Goal: Information Seeking & Learning: Learn about a topic

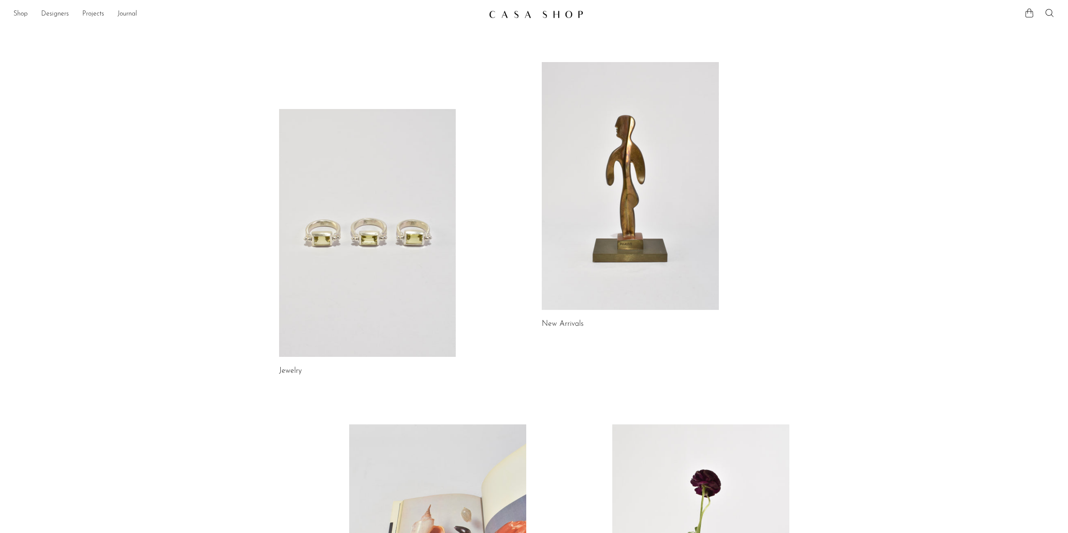
click at [418, 244] on link at bounding box center [367, 233] width 177 height 248
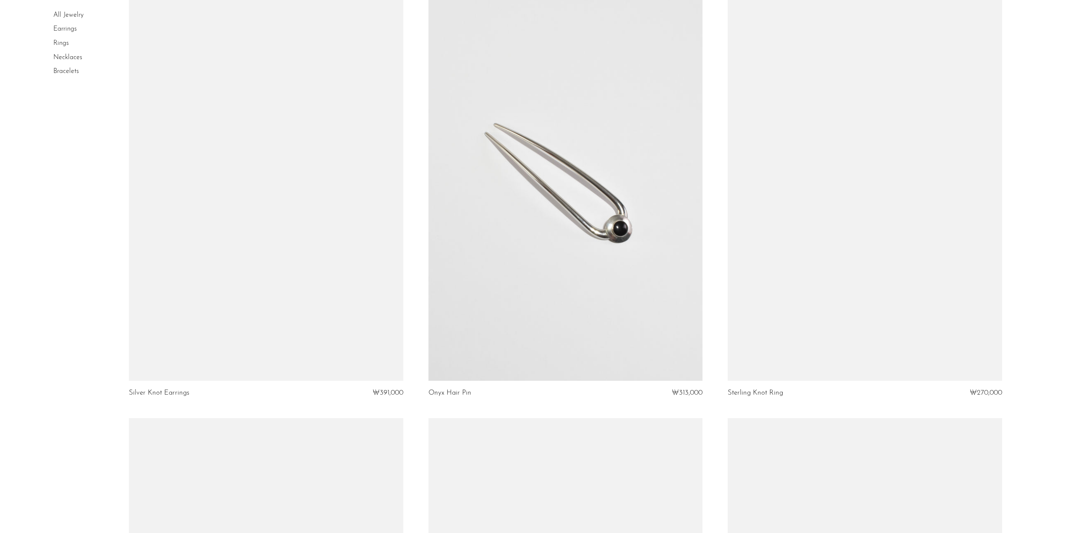
scroll to position [1337, 0]
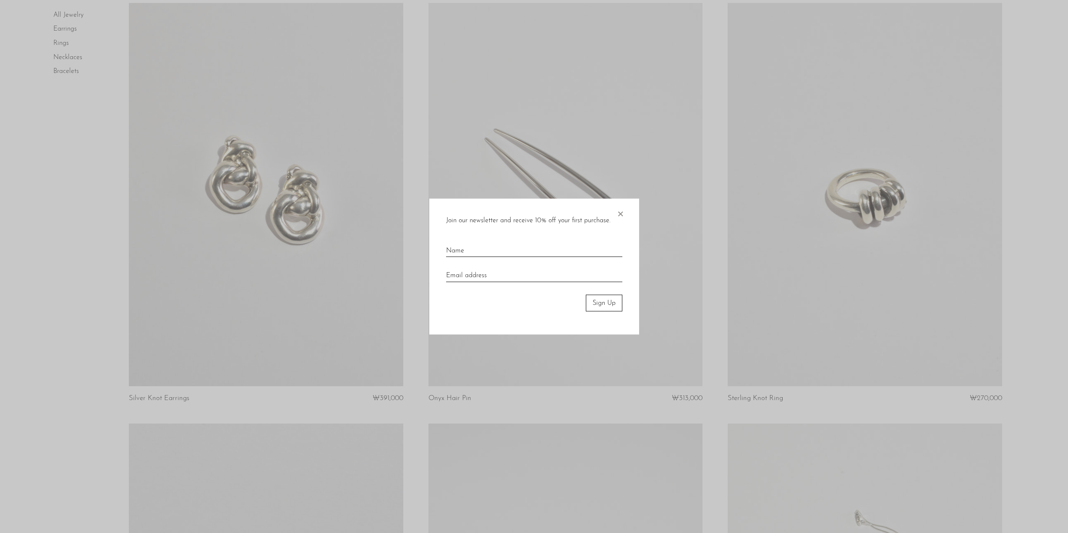
click at [615, 213] on div "Join our newsletter and receive 10% off your first purchase. × Sign Up" at bounding box center [534, 266] width 210 height 136
click at [619, 213] on span "×" at bounding box center [620, 211] width 8 height 27
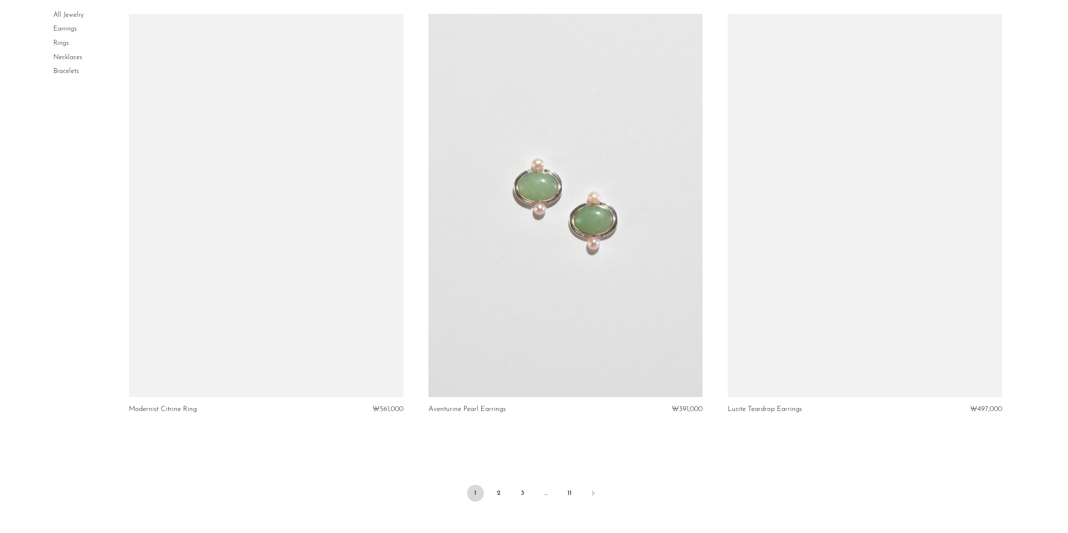
scroll to position [4777, 0]
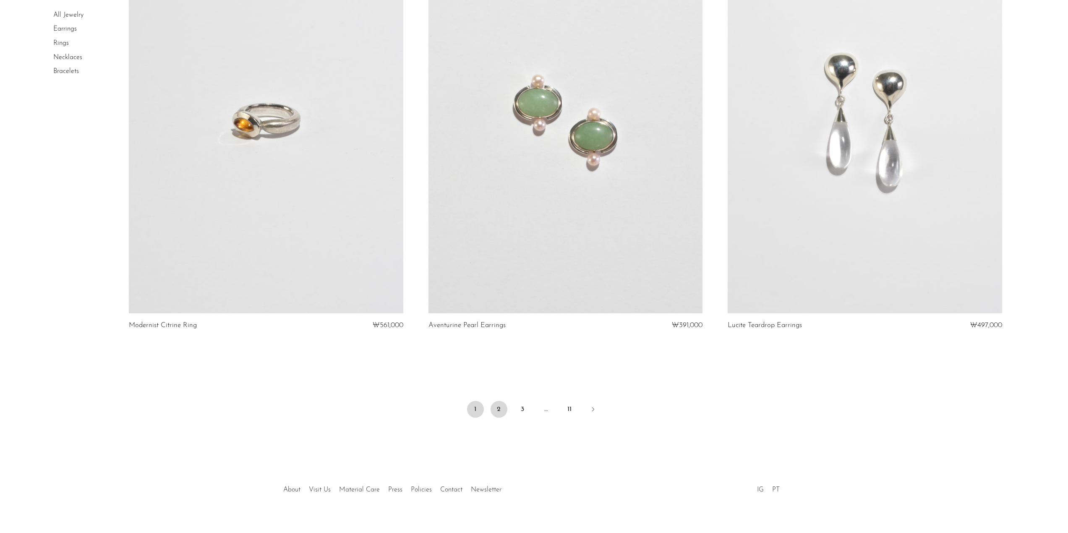
click at [491, 407] on link "2" at bounding box center [498, 409] width 17 height 17
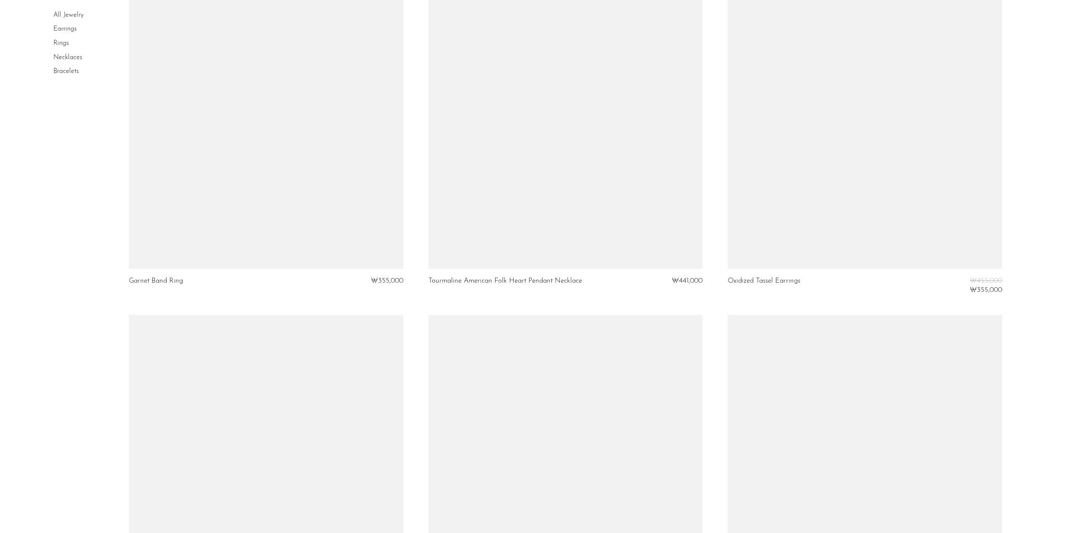
scroll to position [3020, 0]
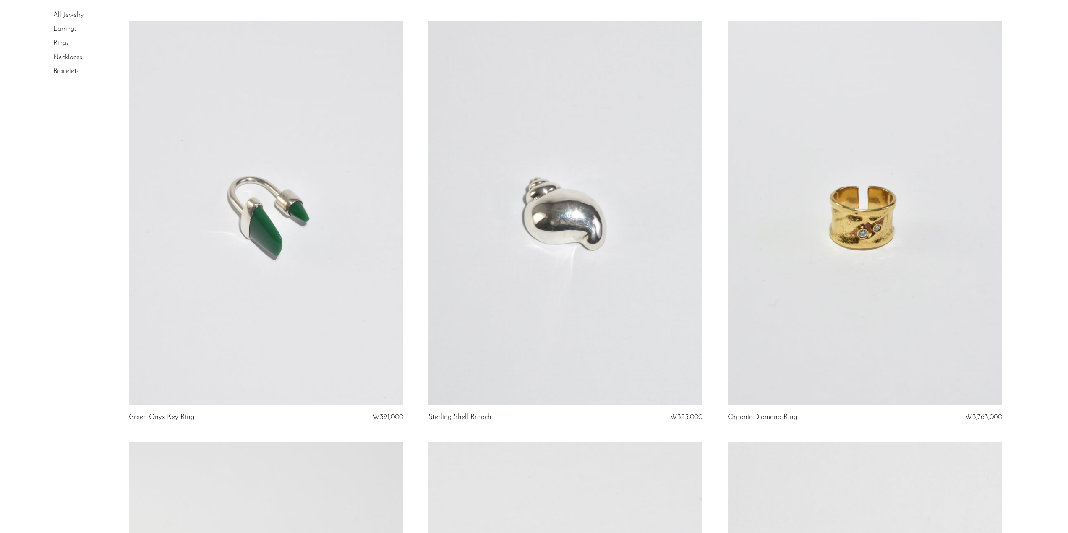
click at [526, 344] on link at bounding box center [565, 213] width 274 height 384
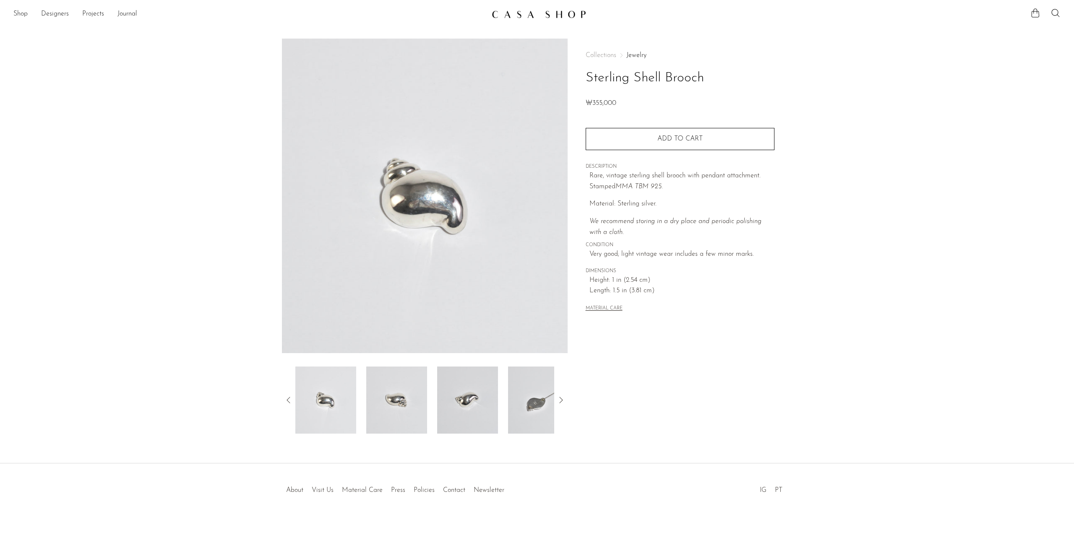
click at [448, 402] on img at bounding box center [467, 400] width 61 height 67
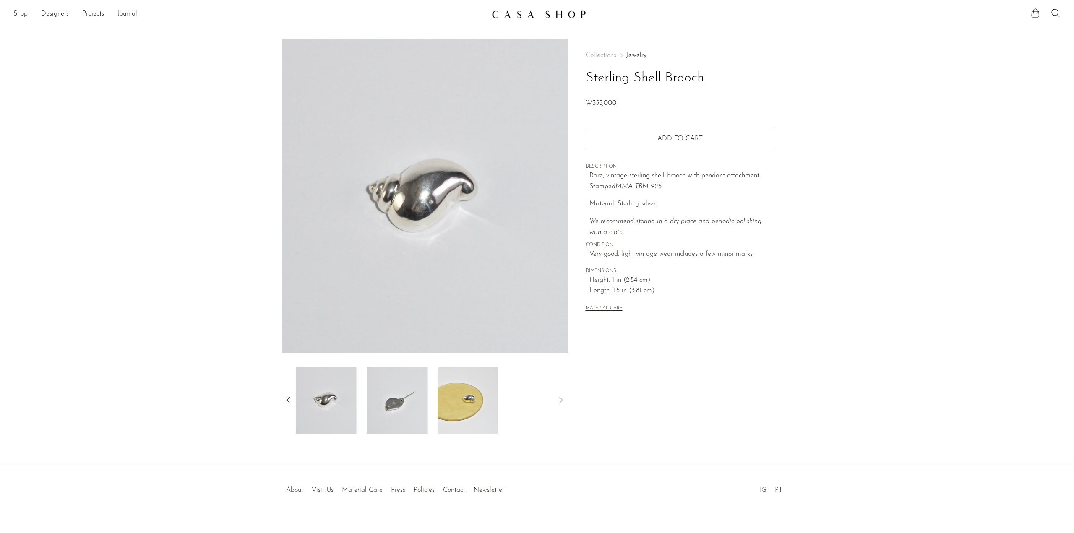
click at [461, 399] on img at bounding box center [468, 400] width 61 height 67
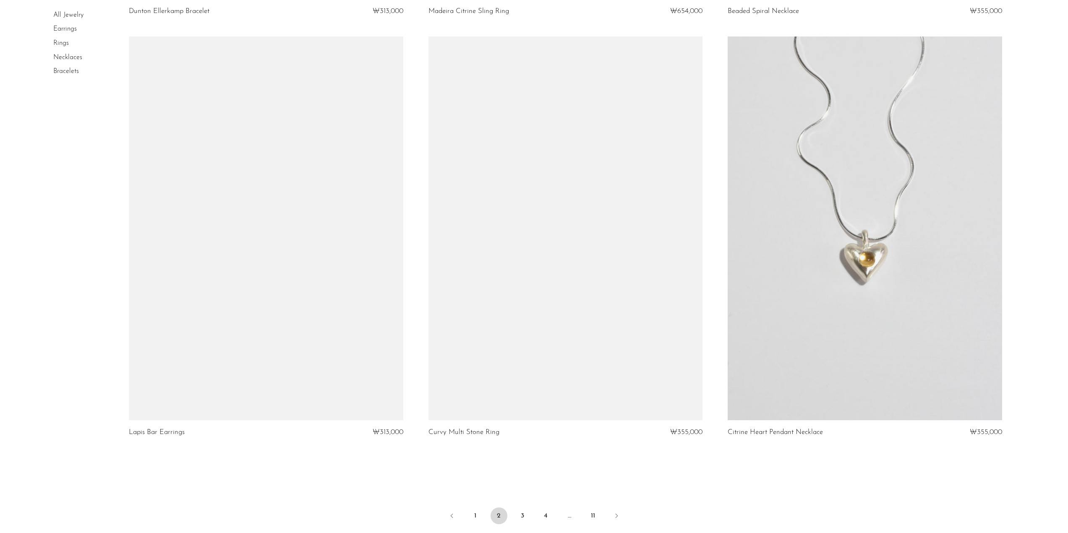
scroll to position [4818, 0]
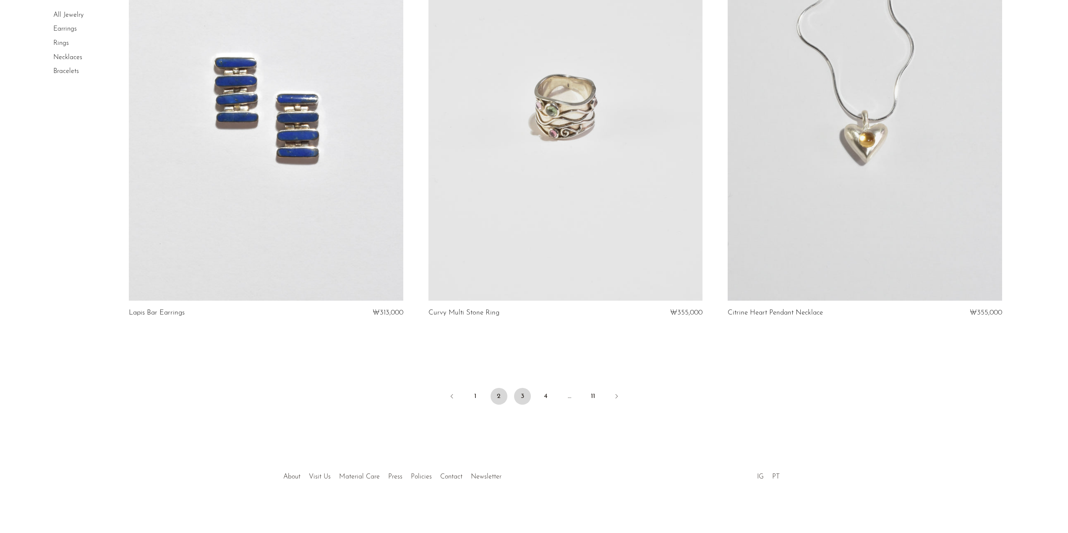
click at [523, 396] on link "3" at bounding box center [522, 396] width 17 height 17
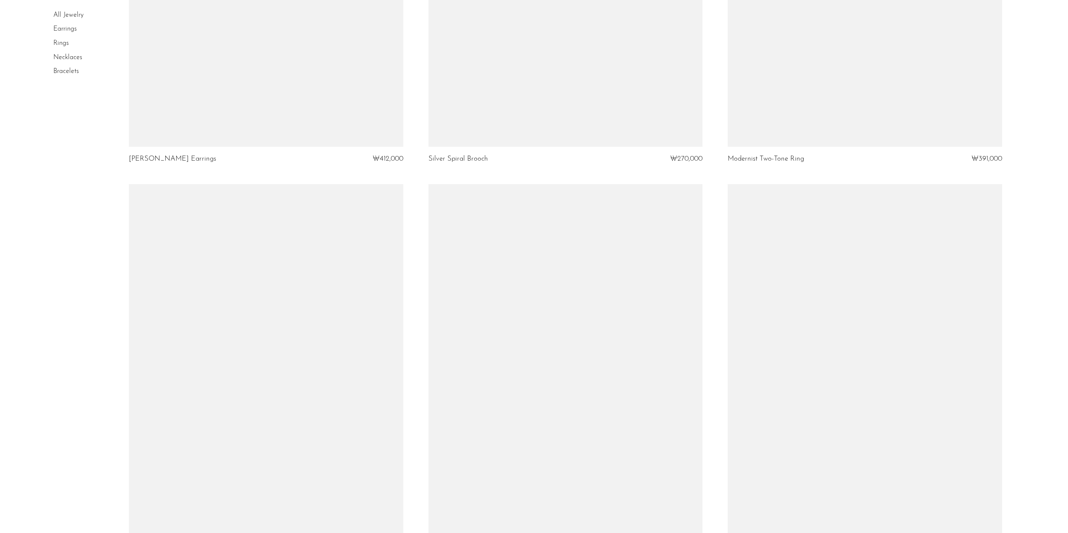
scroll to position [3049, 0]
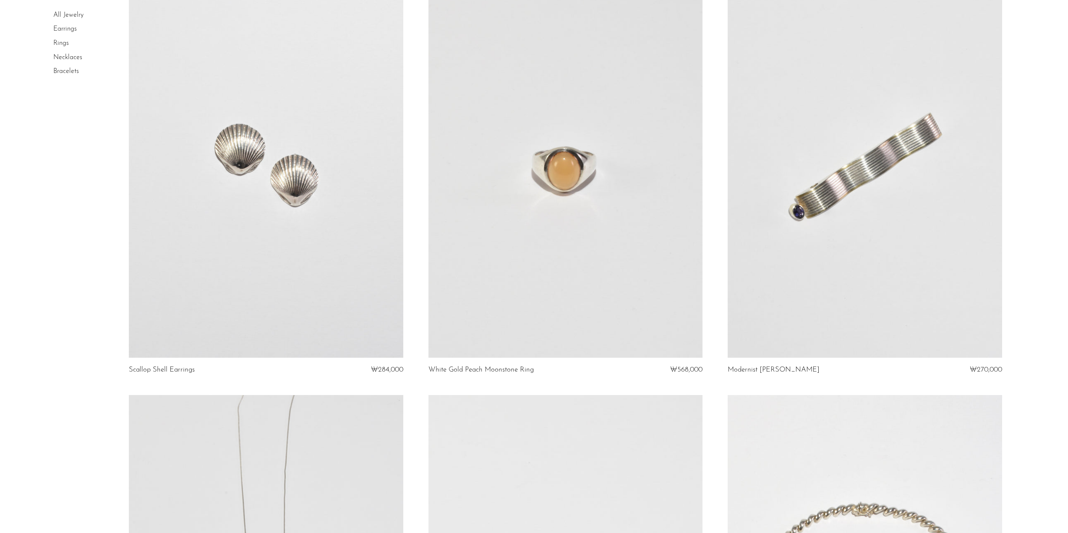
click at [232, 282] on link at bounding box center [266, 166] width 274 height 384
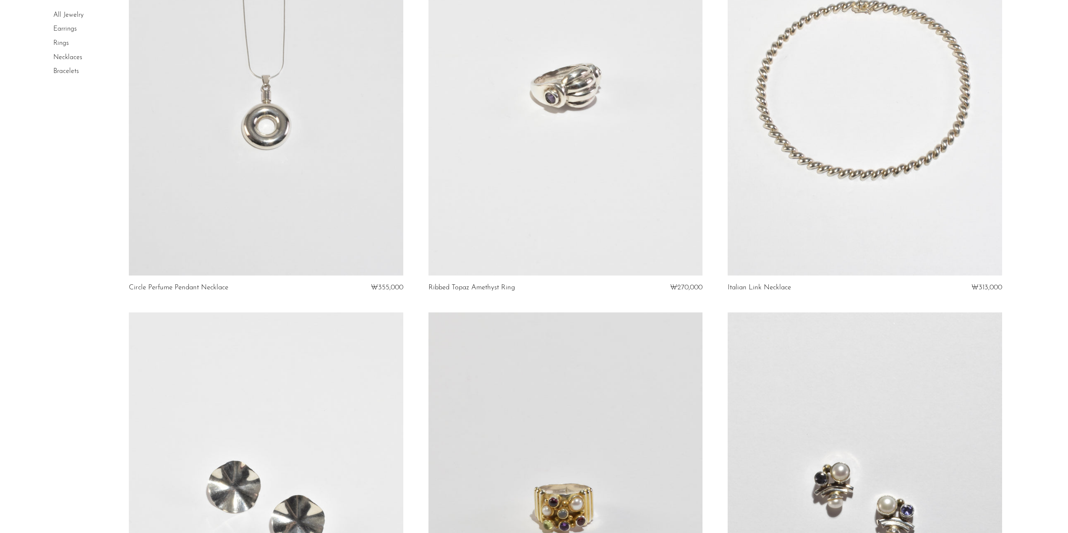
scroll to position [3762, 0]
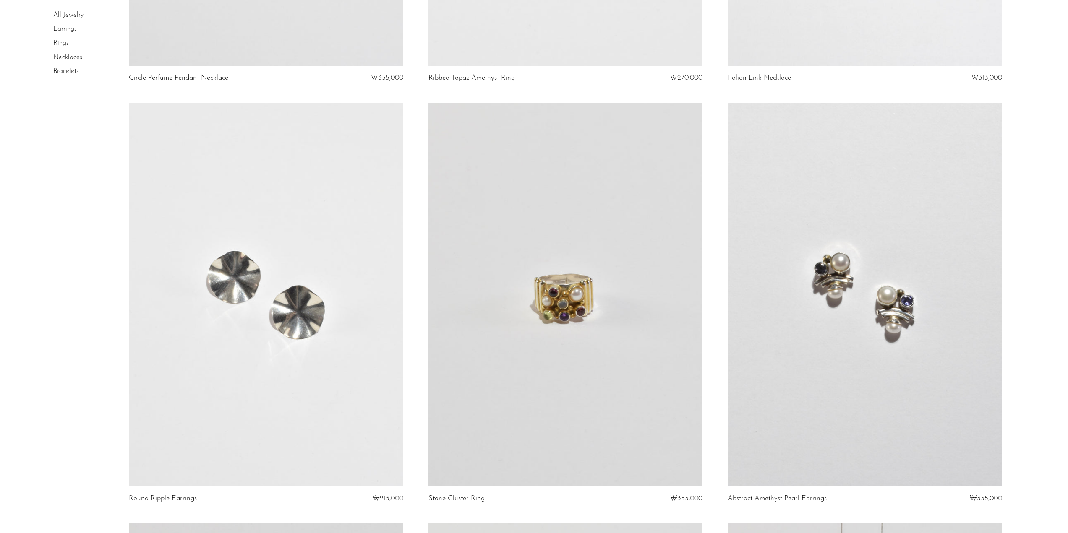
click at [67, 43] on link "Rings" at bounding box center [61, 43] width 16 height 7
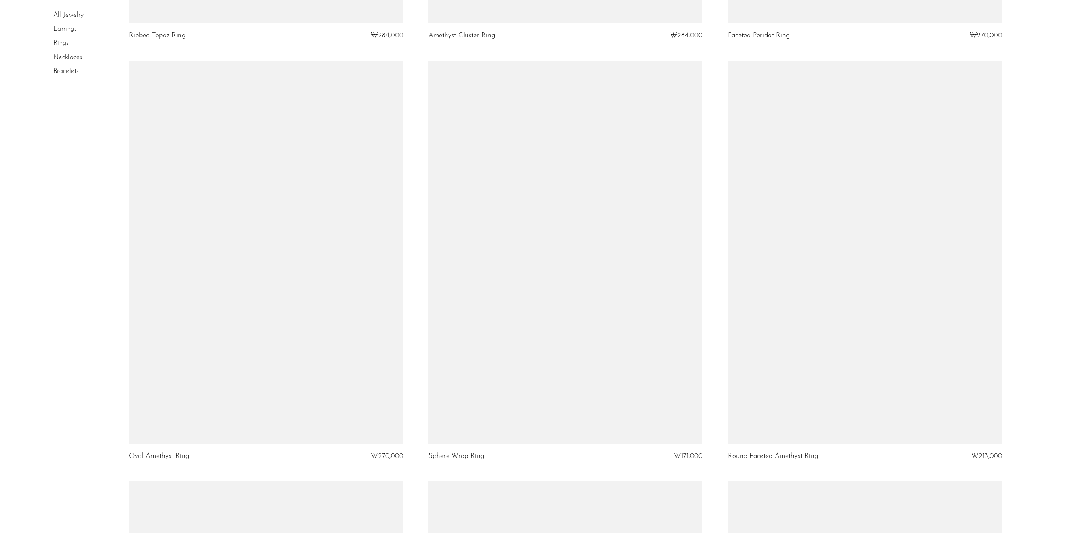
scroll to position [3130, 0]
